Goal: Transaction & Acquisition: Purchase product/service

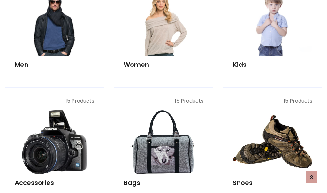
scroll to position [213, 0]
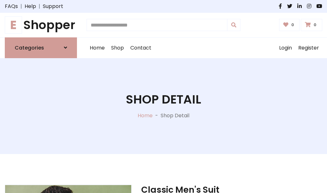
click at [41, 25] on h1 "E Shopper" at bounding box center [41, 25] width 72 height 14
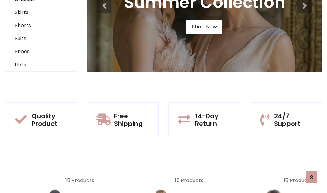
scroll to position [62, 0]
